Goal: Task Accomplishment & Management: Manage account settings

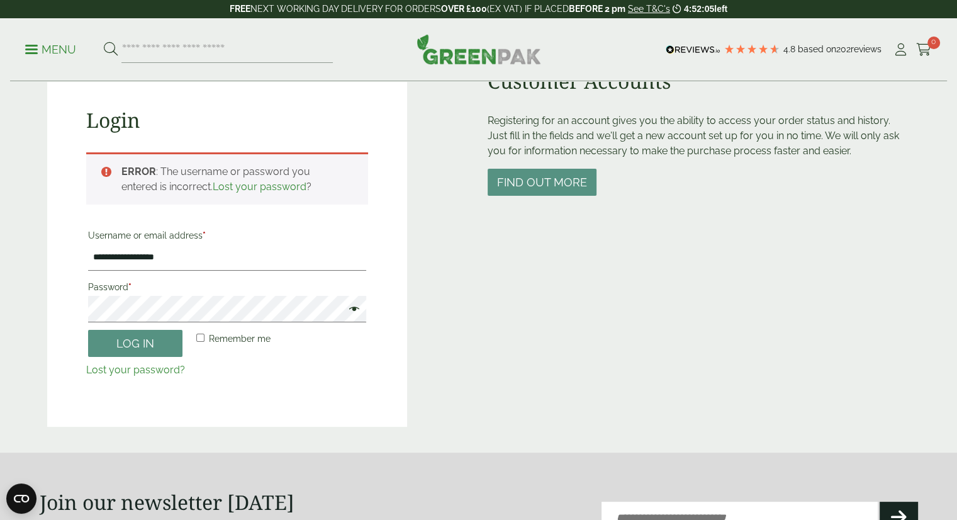
scroll to position [123, 0]
click at [354, 304] on span at bounding box center [351, 311] width 16 height 15
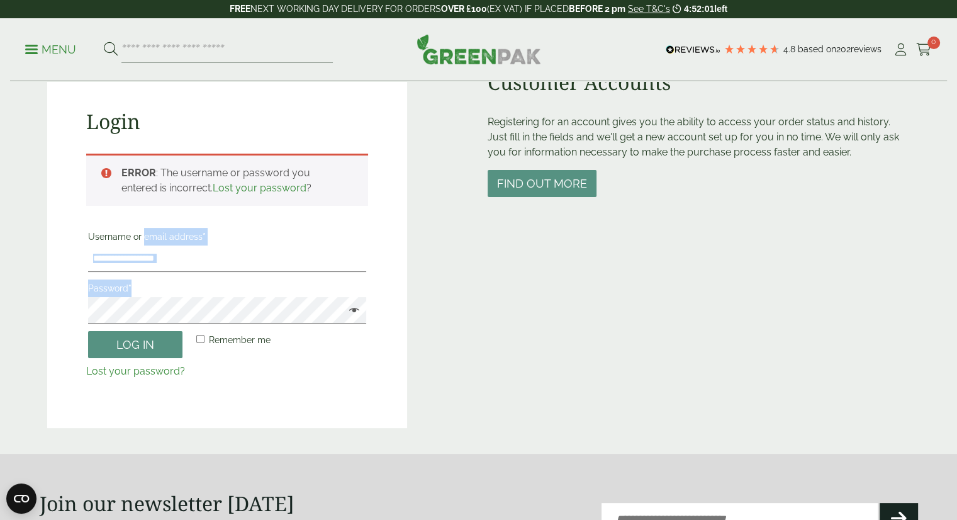
drag, startPoint x: 354, startPoint y: 303, endPoint x: 159, endPoint y: 237, distance: 206.0
click at [159, 237] on form "**********" at bounding box center [227, 302] width 283 height 153
click at [224, 280] on label "Password *" at bounding box center [227, 288] width 279 height 18
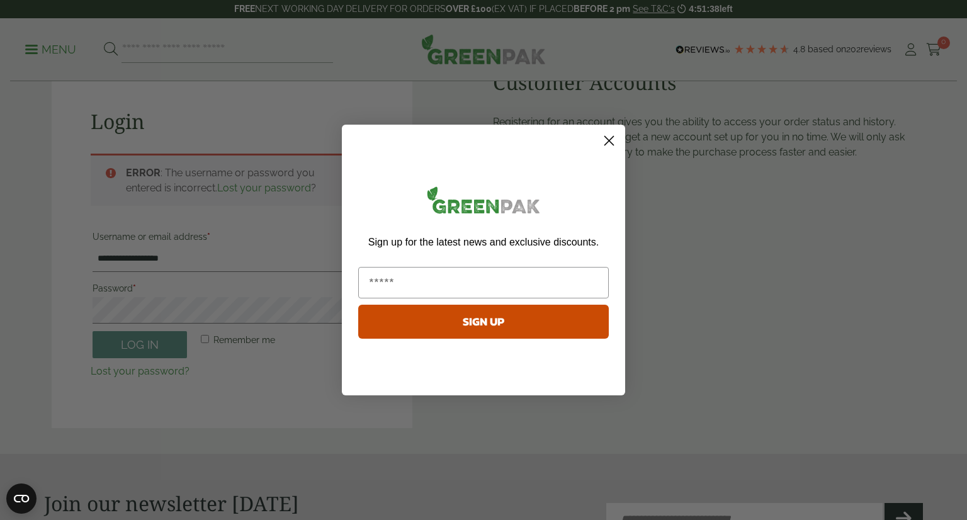
click at [608, 145] on circle "Close dialog" at bounding box center [609, 140] width 21 height 21
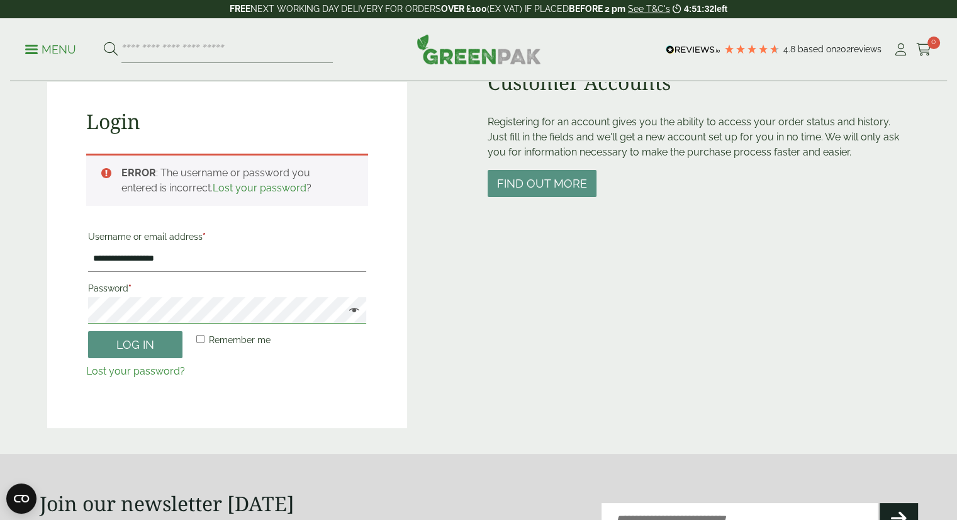
click at [88, 331] on button "Log in" at bounding box center [135, 344] width 94 height 27
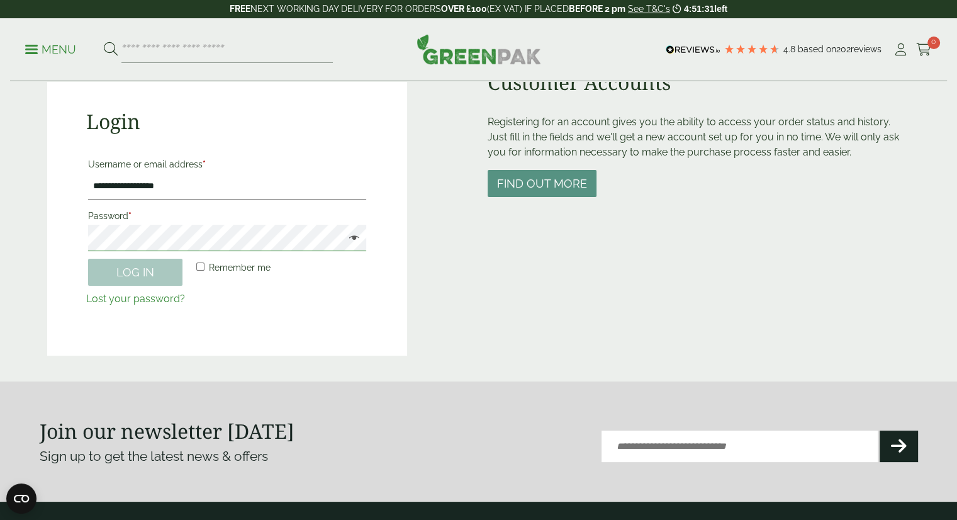
scroll to position [277, 0]
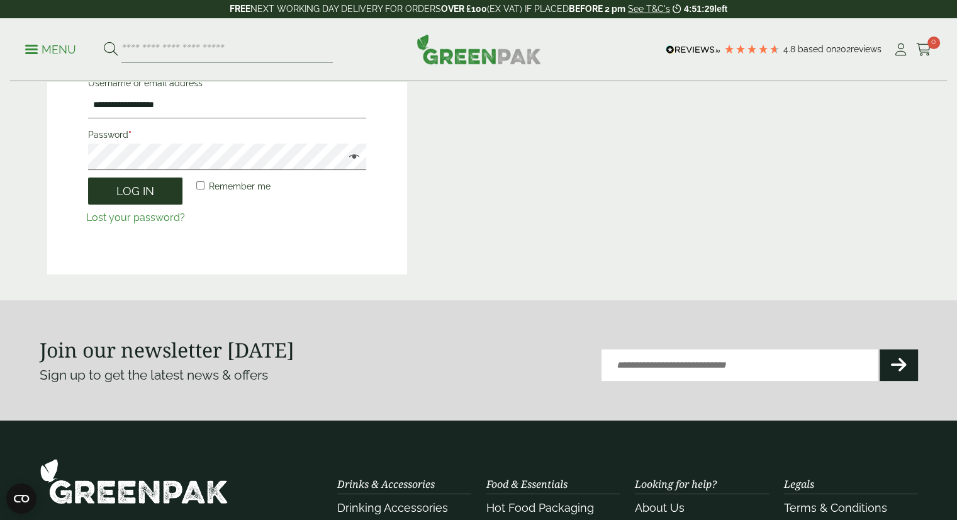
click at [159, 192] on button "Log in" at bounding box center [135, 191] width 94 height 27
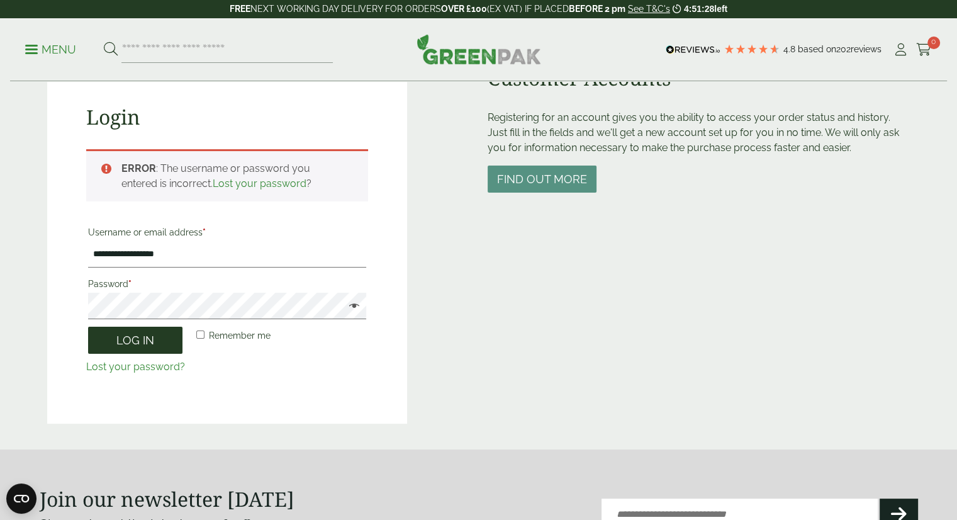
scroll to position [110, 0]
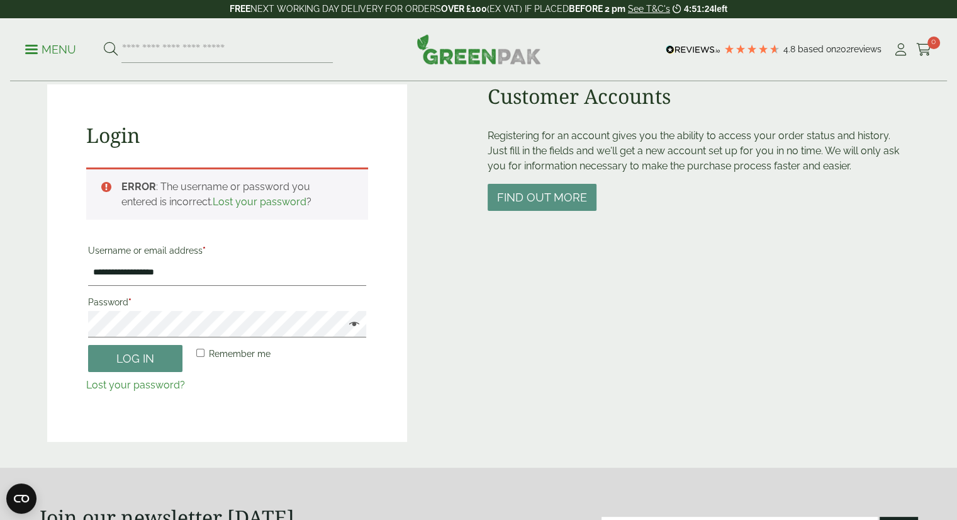
click at [215, 196] on link "Lost your password" at bounding box center [260, 202] width 94 height 12
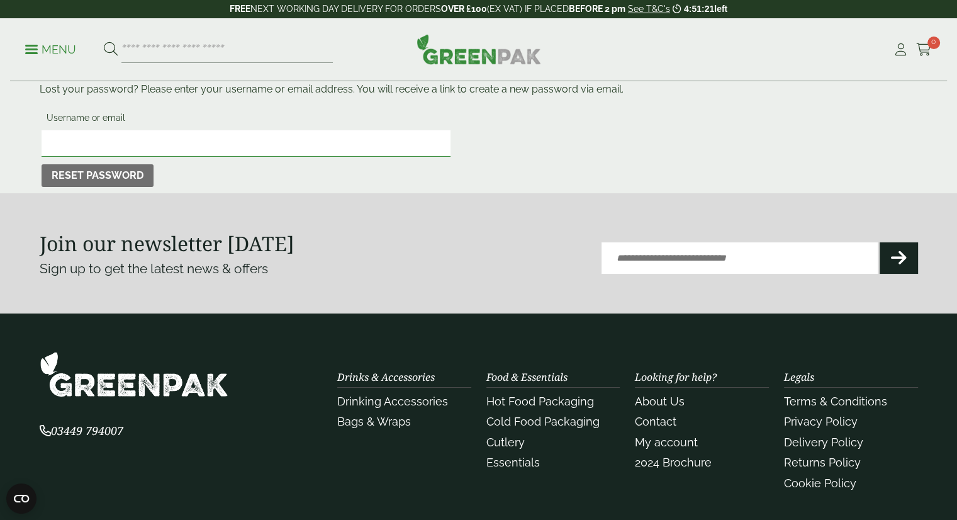
click at [178, 147] on input "Username or email" at bounding box center [246, 143] width 409 height 26
type input "**********"
click at [42, 164] on button "Reset password" at bounding box center [98, 175] width 112 height 23
